Goal: Task Accomplishment & Management: Use online tool/utility

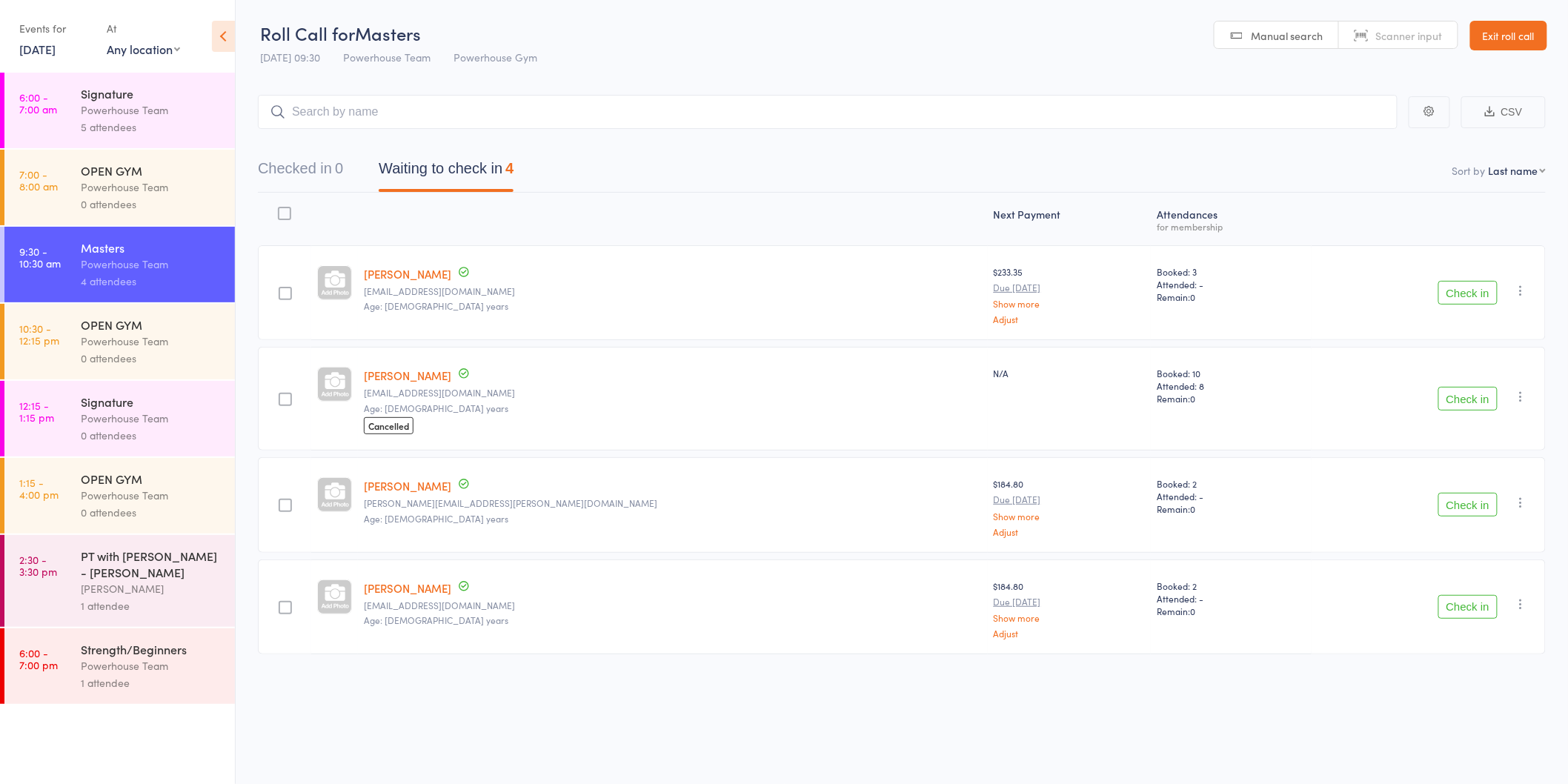
click at [1462, 604] on button "Check in" at bounding box center [1468, 606] width 59 height 24
click at [1464, 500] on button "Check in" at bounding box center [1468, 504] width 59 height 24
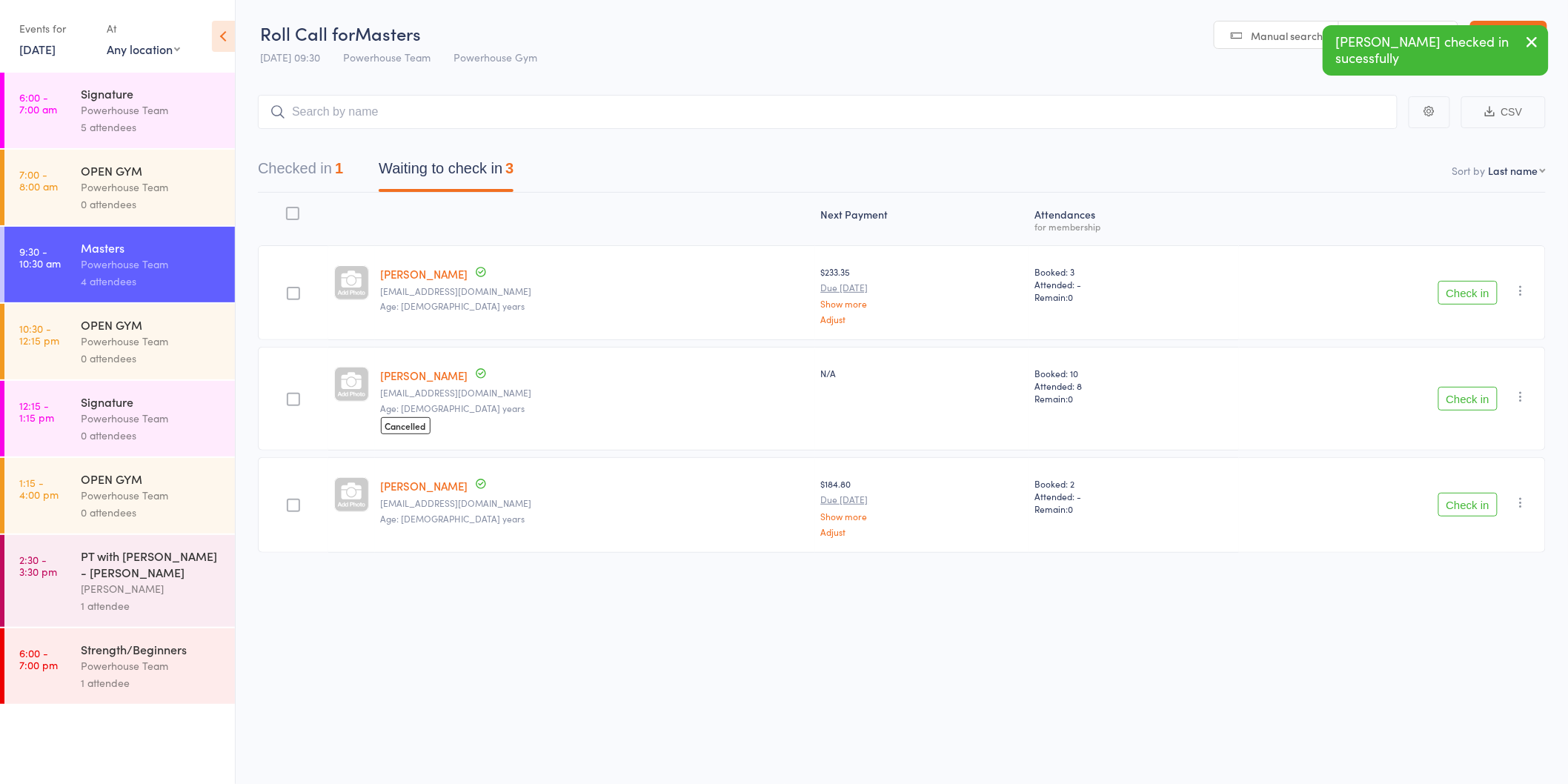
click at [1464, 500] on button "Check in" at bounding box center [1468, 504] width 59 height 24
click at [1468, 401] on button "Check in" at bounding box center [1468, 399] width 59 height 24
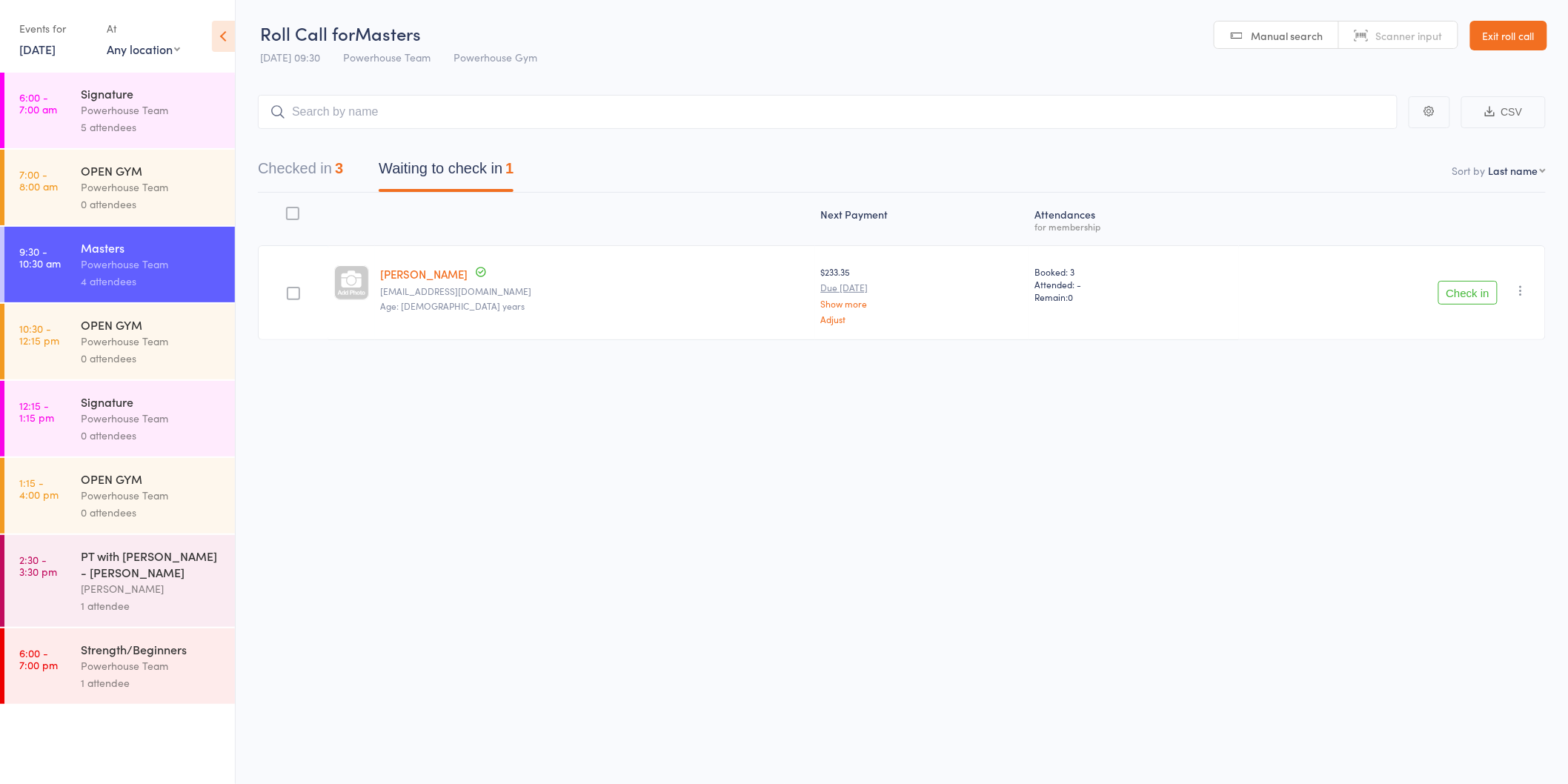
click at [1454, 298] on button "Check in" at bounding box center [1468, 292] width 59 height 24
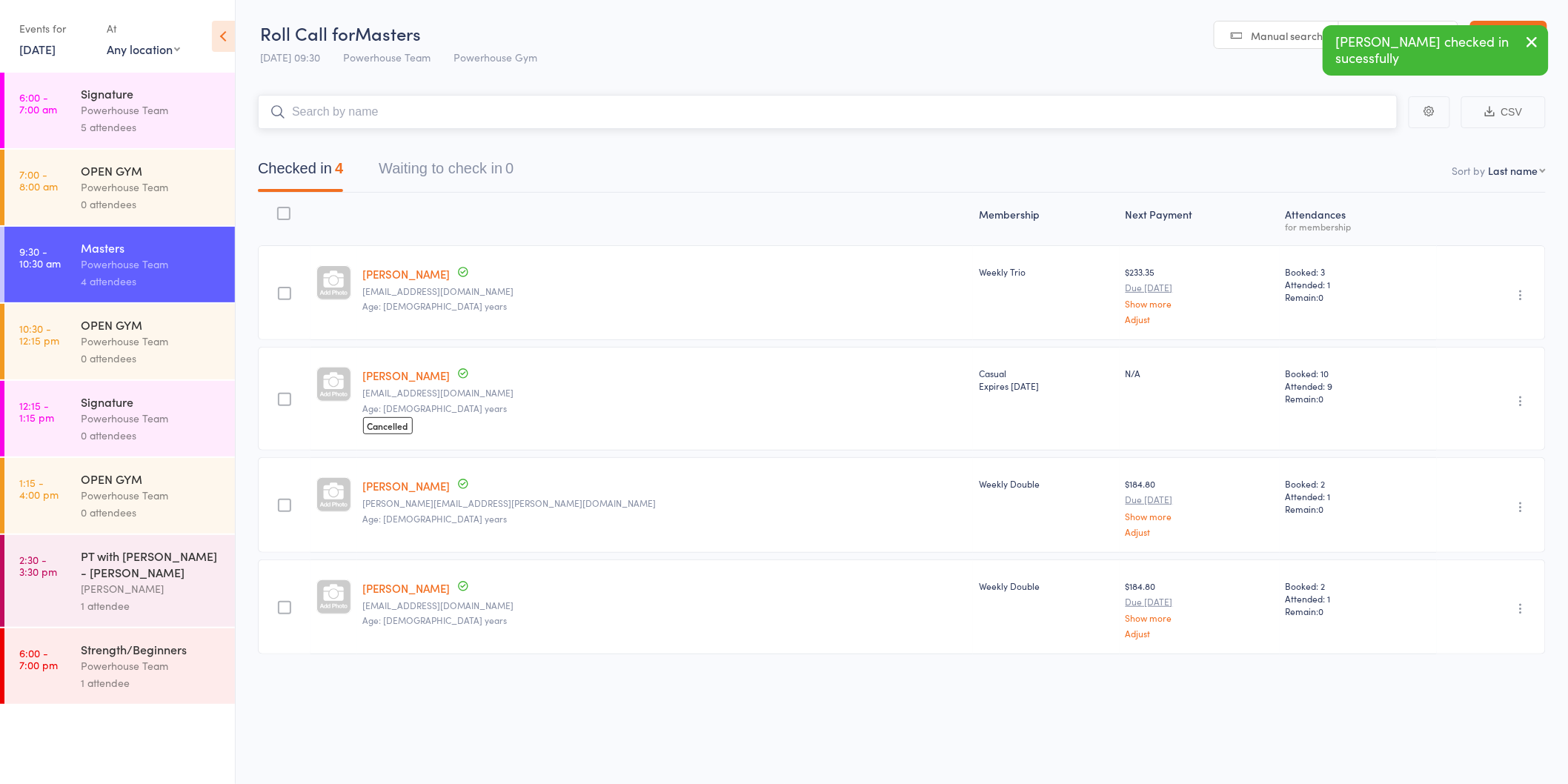
click at [486, 106] on input "search" at bounding box center [827, 112] width 1139 height 34
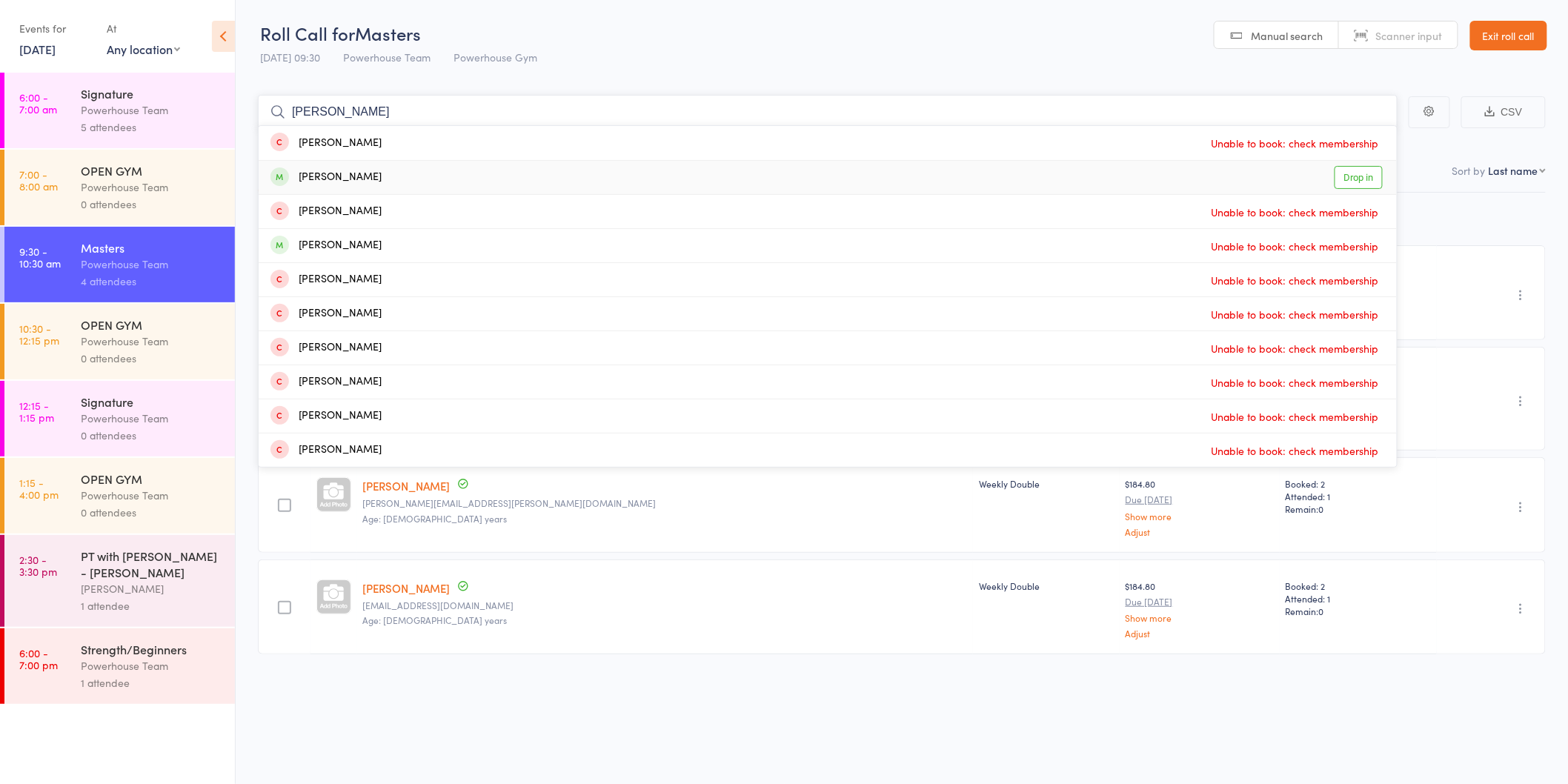
type input "[PERSON_NAME]"
click at [1349, 180] on link "Drop in" at bounding box center [1359, 178] width 48 height 23
